Goal: Find specific page/section: Find specific page/section

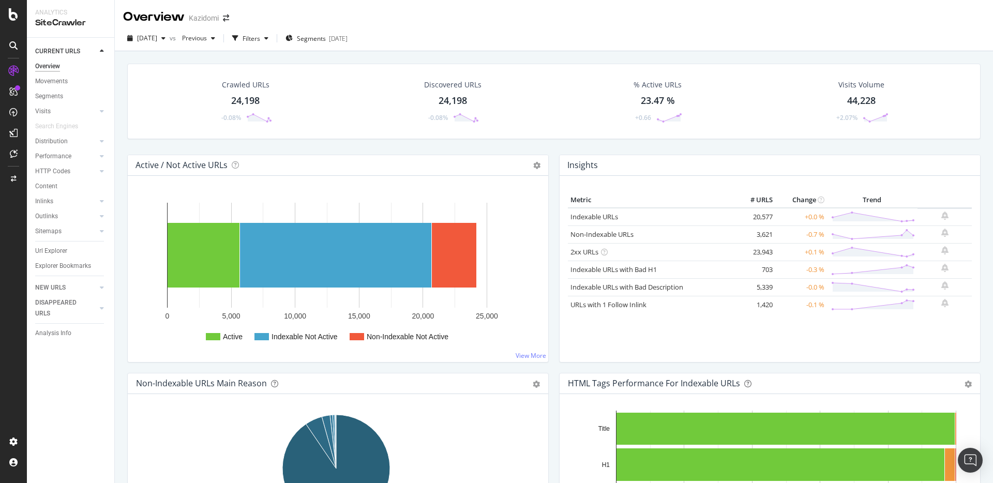
click at [15, 19] on icon at bounding box center [13, 14] width 9 height 12
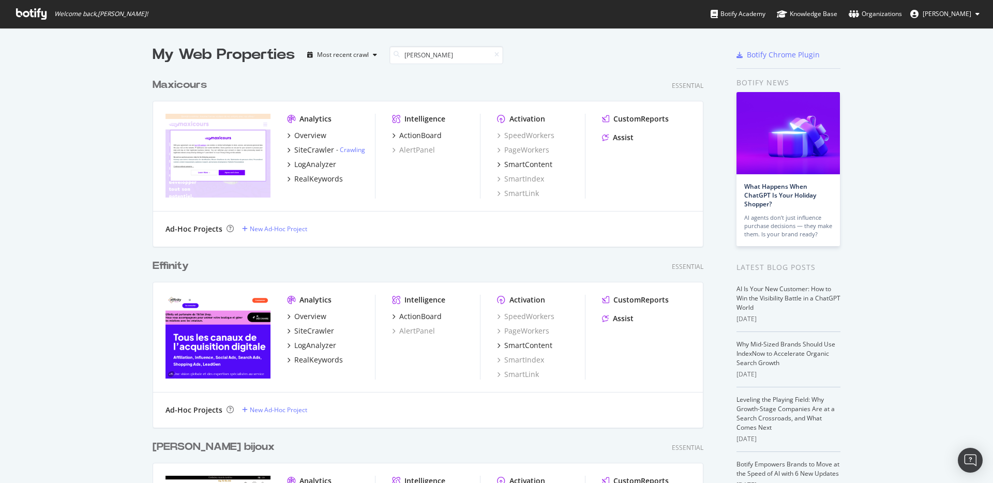
scroll to position [354, 551]
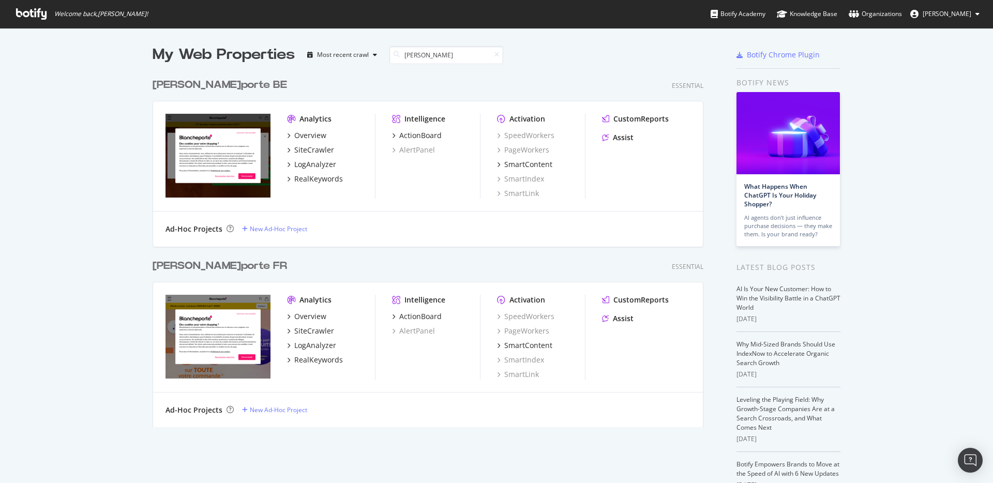
type input "blanche"
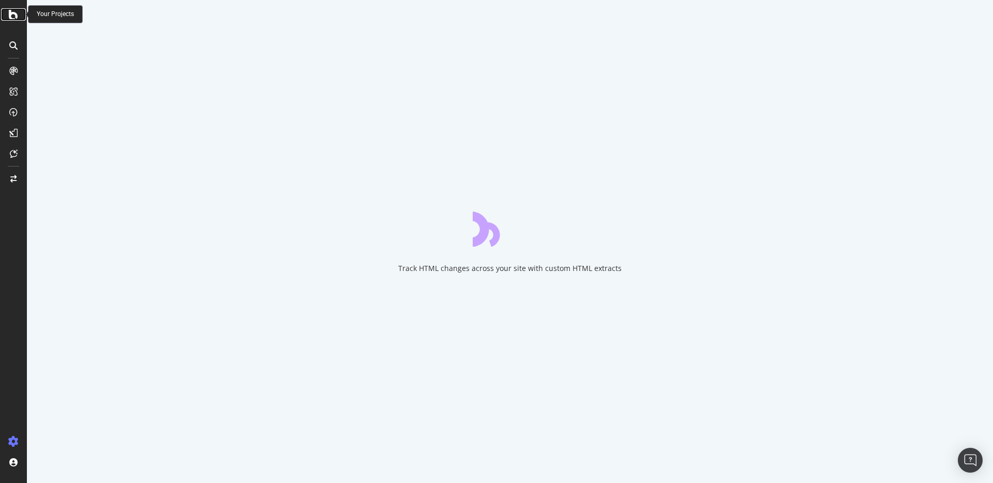
click at [15, 15] on icon at bounding box center [13, 14] width 9 height 12
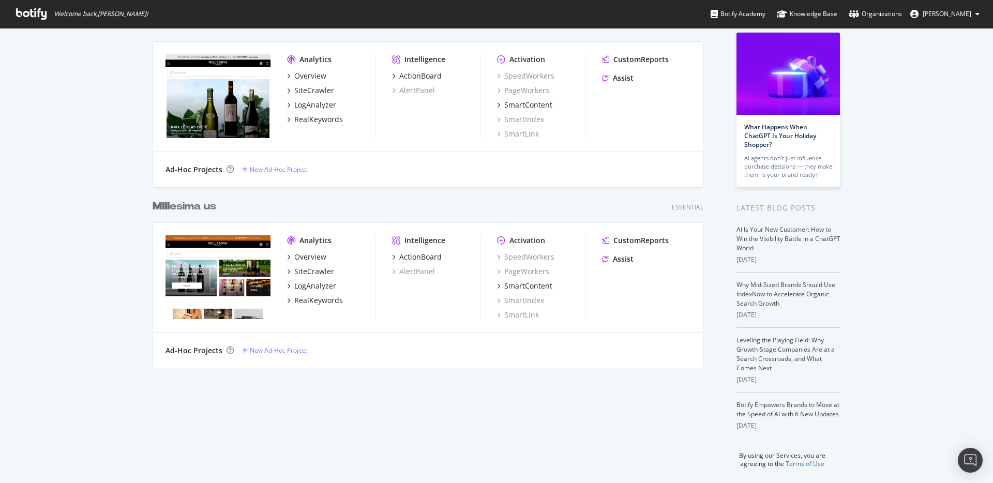
scroll to position [61, 0]
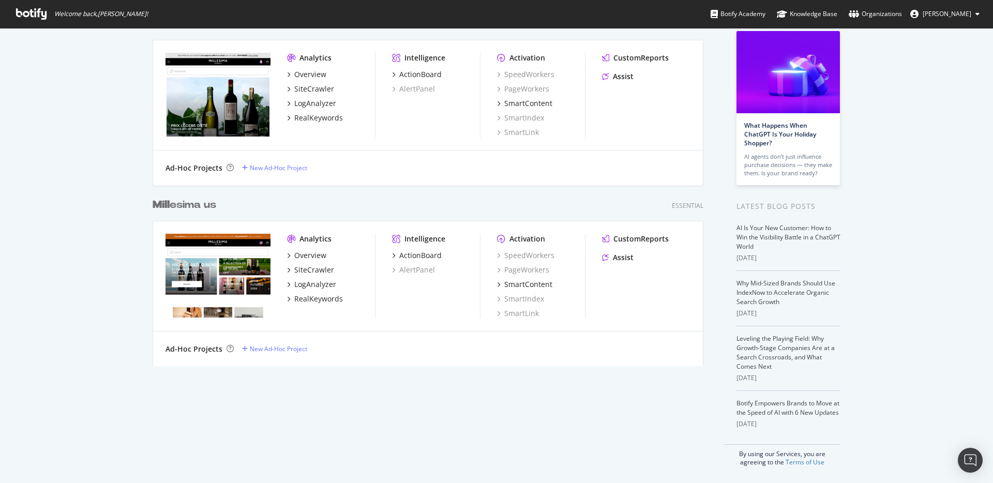
type input "mill"
